Goal: Task Accomplishment & Management: Complete application form

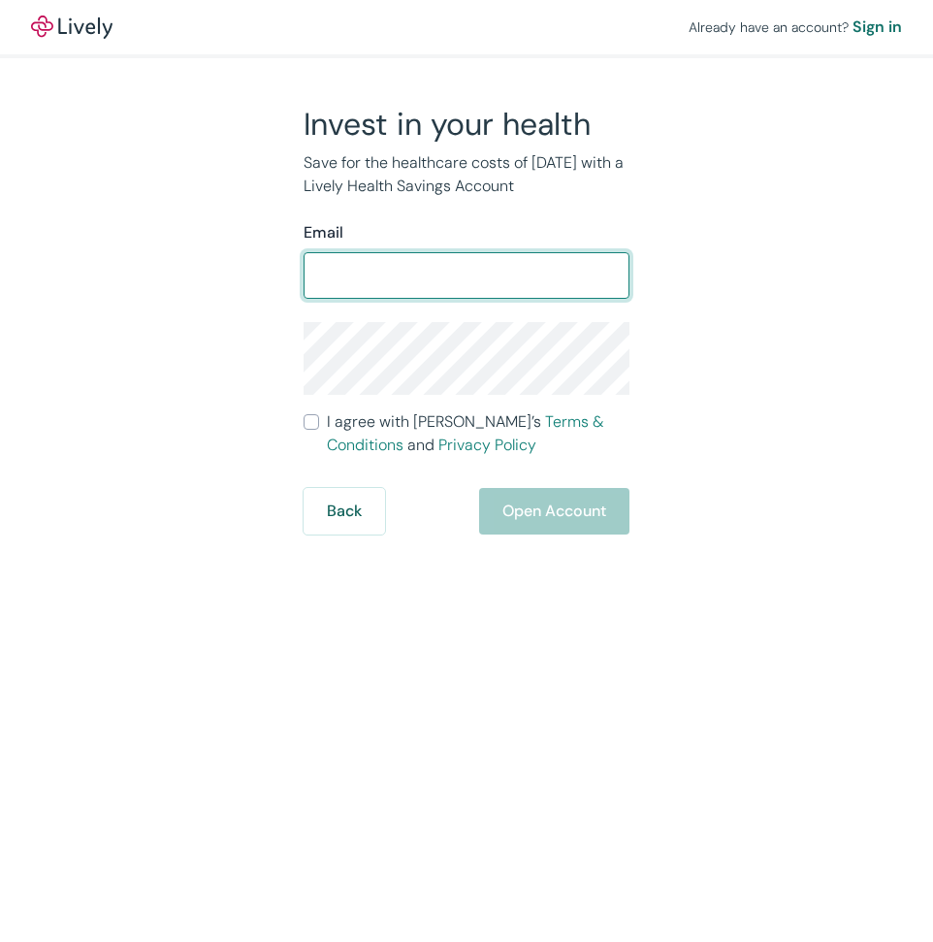
click at [444, 277] on input "Email" at bounding box center [467, 275] width 326 height 39
type input "[EMAIL_ADDRESS][DOMAIN_NAME]"
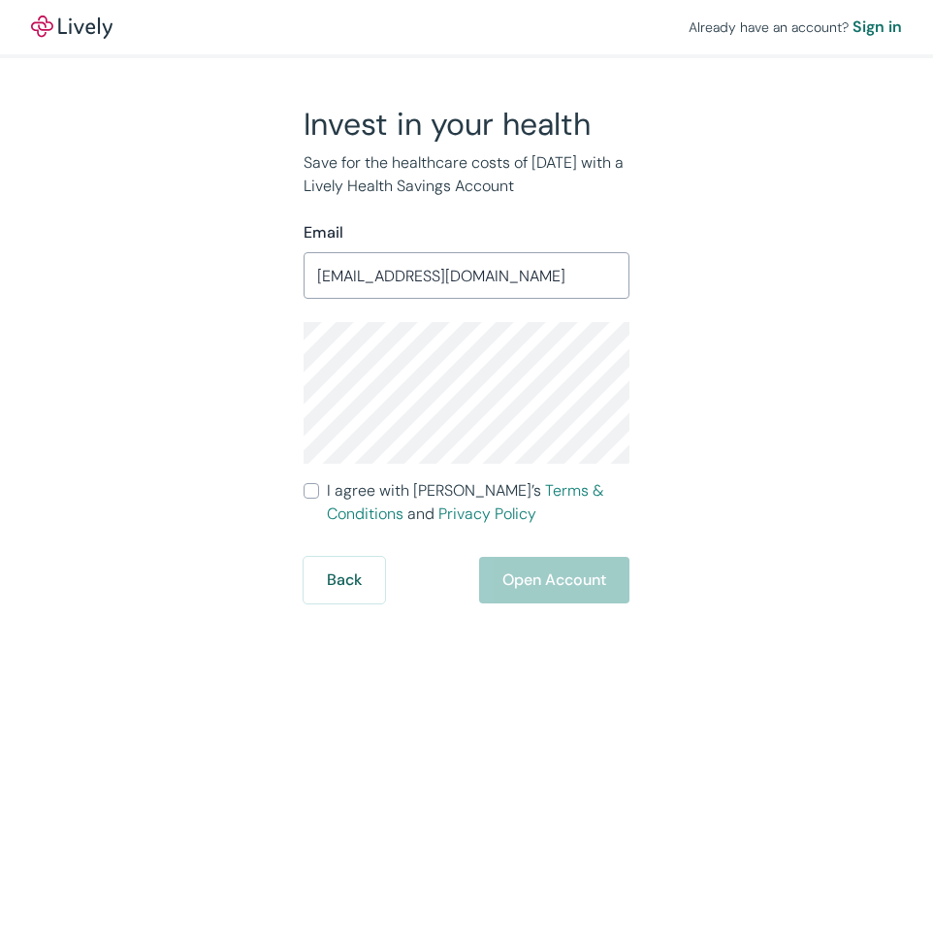
click at [459, 692] on div "Already have an account? Sign in Invest in your health Save for the healthcare …" at bounding box center [466, 471] width 933 height 942
click at [313, 490] on input "I agree with Lively’s Terms & Conditions and Privacy Policy" at bounding box center [312, 491] width 16 height 16
checkbox input "true"
click at [548, 587] on button "Open Account" at bounding box center [554, 580] width 150 height 47
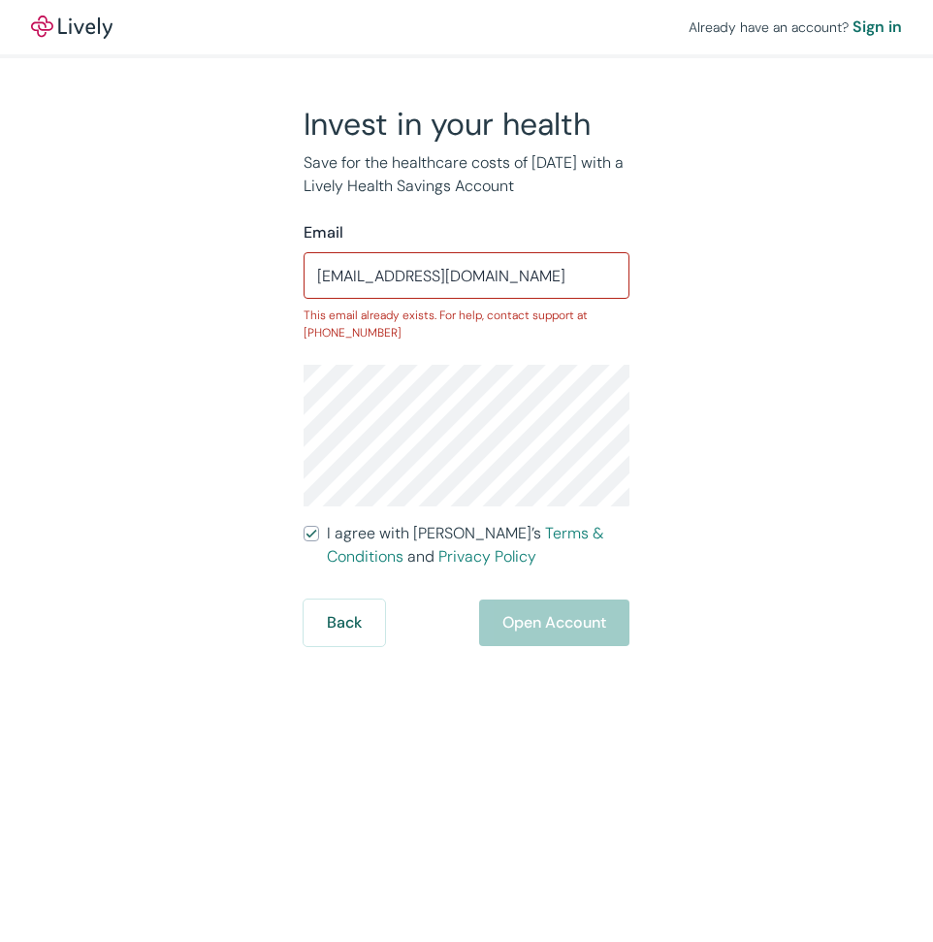
click at [684, 329] on div "Invest in your health Save for the healthcare costs of [DATE] with a Lively Hea…" at bounding box center [455, 375] width 698 height 541
click at [570, 272] on input "[EMAIL_ADDRESS][DOMAIN_NAME]" at bounding box center [467, 275] width 326 height 39
click at [722, 351] on div "Invest in your health Save for the healthcare costs of [DATE] with a Lively Hea…" at bounding box center [455, 375] width 698 height 541
click at [354, 613] on button "Back" at bounding box center [344, 622] width 81 height 47
